Goal: Ask a question

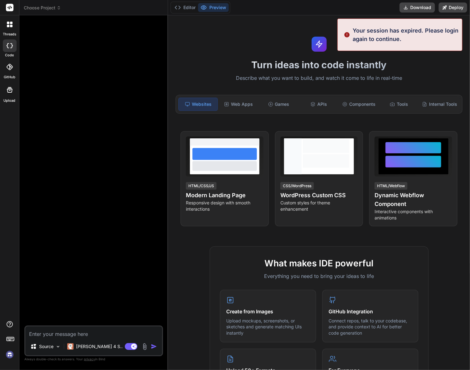
click at [9, 355] on img at bounding box center [9, 354] width 11 height 11
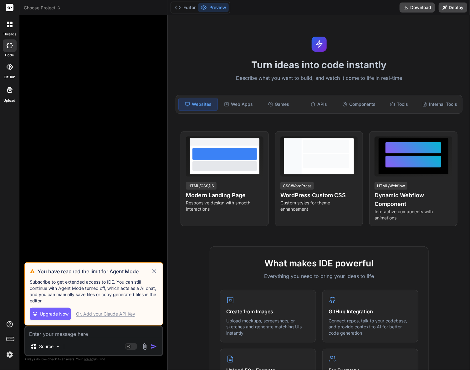
click at [153, 270] on icon at bounding box center [154, 271] width 4 height 4
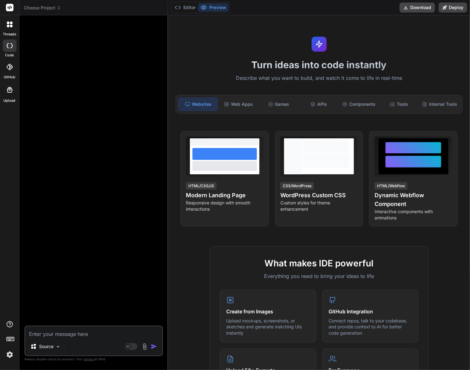
click at [71, 332] on textarea at bounding box center [93, 331] width 137 height 11
type textarea "x"
type textarea "C"
type textarea "x"
type textarea "Ca"
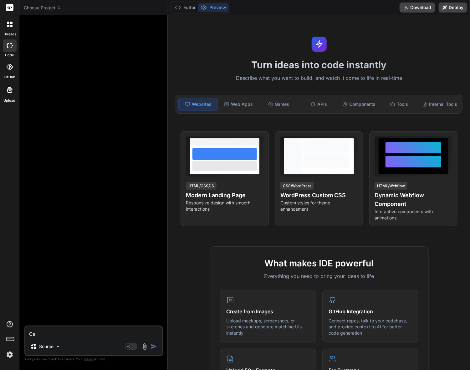
type textarea "x"
type textarea "Can"
type textarea "x"
type textarea "Can"
type textarea "x"
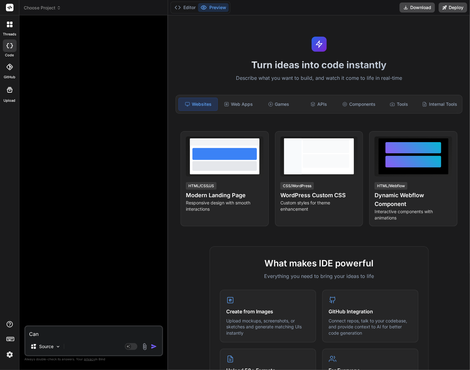
type textarea "Can y"
type textarea "x"
type textarea "Can yo"
type textarea "x"
type textarea "Can you"
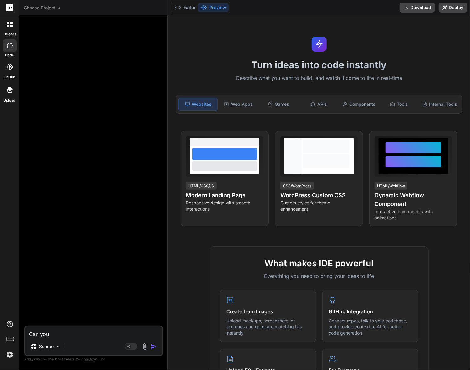
type textarea "x"
type textarea "Can you"
type textarea "x"
type textarea "Can you h"
type textarea "x"
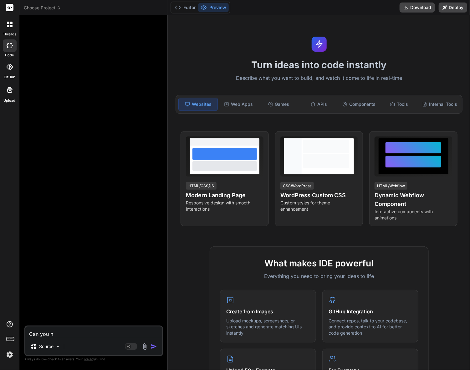
type textarea "Can you he"
type textarea "x"
type textarea "Can you hel"
type textarea "x"
type textarea "Can you help"
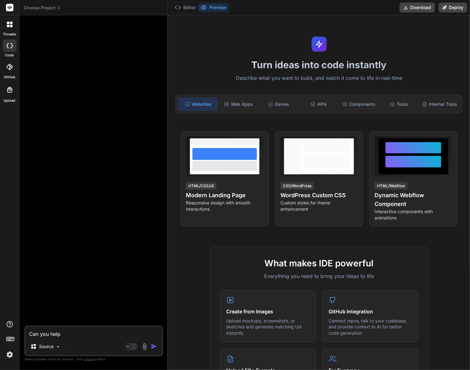
type textarea "x"
type textarea "Can you help"
type textarea "x"
type textarea "Can you help m"
type textarea "x"
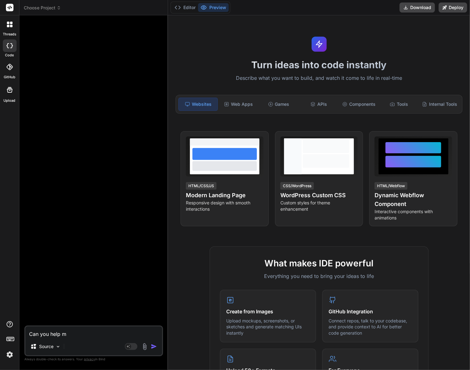
type textarea "Can you help me"
type textarea "x"
type textarea "Can you help me"
type textarea "x"
type textarea "Can you help me b"
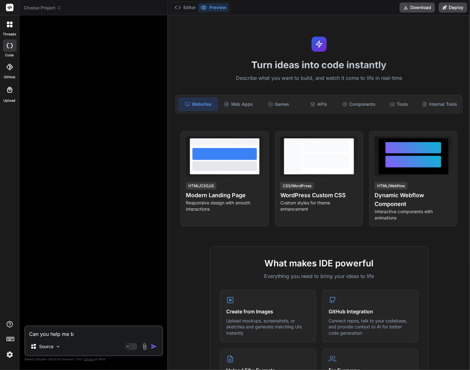
type textarea "x"
type textarea "Can you help me bu"
type textarea "x"
type textarea "Can you help me [PERSON_NAME]"
type textarea "x"
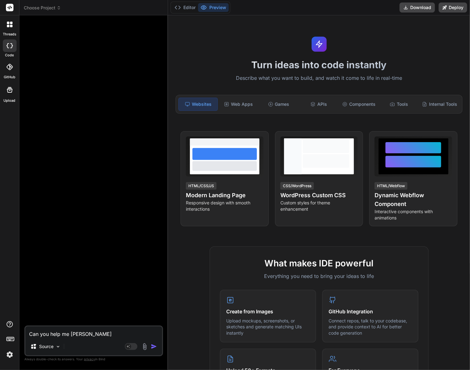
type textarea "Can you help me buil"
type textarea "x"
type textarea "Can you help me build"
type textarea "x"
type textarea "Can you help me build t"
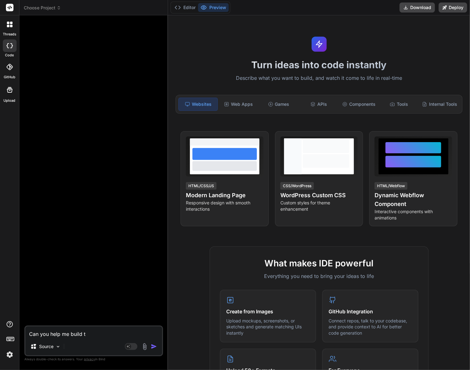
type textarea "x"
type textarea "Can you help me build th"
type textarea "x"
type textarea "Can you help me build thi"
type textarea "x"
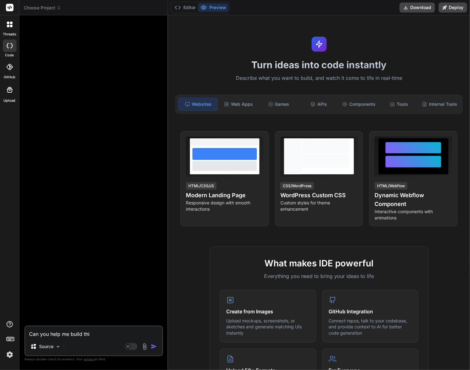
type textarea "Can you help me build this"
type textarea "x"
type textarea "Can you help me build this?"
type textarea "x"
type textarea "Can you help me build this?"
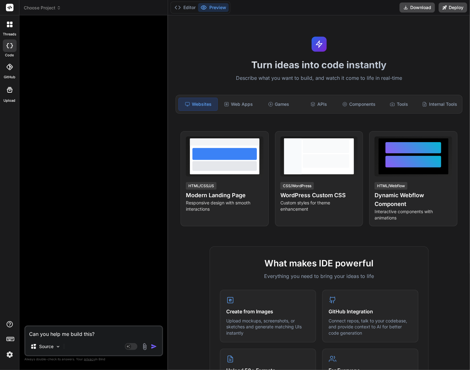
type textarea "x"
type textarea "Can you help me build this?"
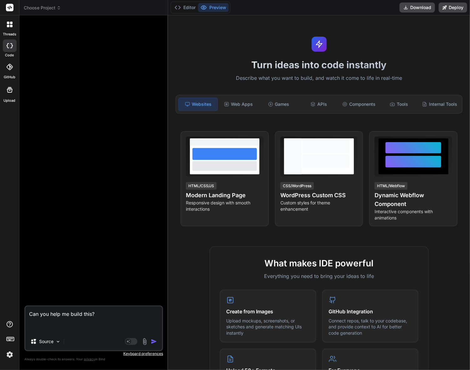
type textarea "x"
type textarea "Can you help me build this? ""
paste textarea "How would I create this. I would like to create a calendar module. The idea of …"
type textarea "x"
type textarea "Can you help me build this? "How would I create this. I would like to create a …"
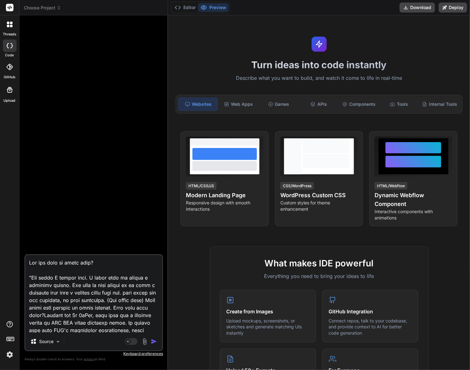
scroll to position [2029, 0]
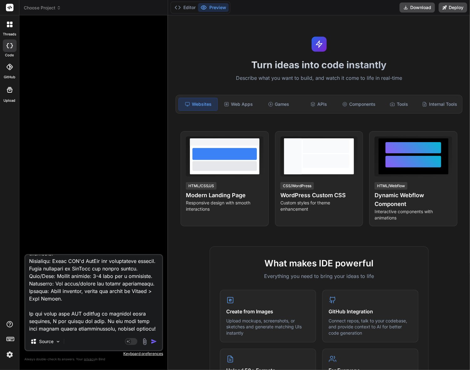
type textarea "x"
type textarea "Can you help me build this? "How would I create this. I would like to create a …"
type textarea "x"
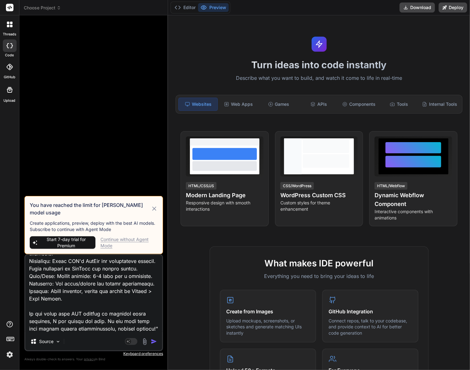
type textarea "Can you help me build this? "How would I create this. I would like to create a …"
click at [11, 357] on img at bounding box center [9, 354] width 11 height 11
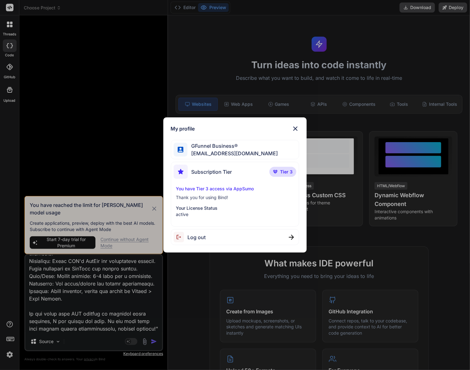
click at [219, 203] on div "You have Tier 3 access via AppSumo Thank you for using Bind! Your License Statu…" at bounding box center [235, 202] width 123 height 32
click at [223, 188] on p "You have Tier 3 access via AppSumo" at bounding box center [235, 189] width 118 height 6
click at [294, 127] on img at bounding box center [296, 129] width 8 height 8
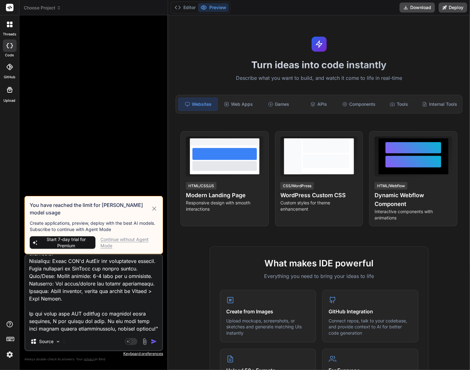
click at [156, 208] on icon at bounding box center [154, 209] width 7 height 8
type textarea "x"
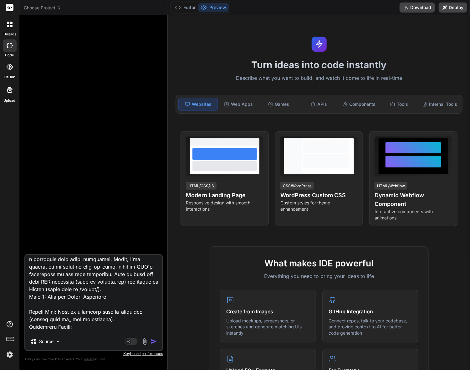
scroll to position [0, 0]
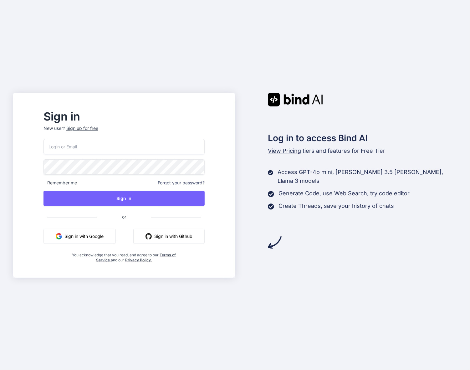
click at [96, 237] on button "Sign in with Google" at bounding box center [80, 236] width 72 height 15
